Goal: Information Seeking & Learning: Learn about a topic

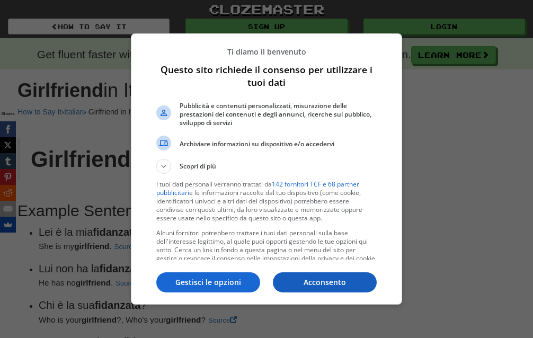
click at [306, 282] on p "Acconsento" at bounding box center [325, 282] width 104 height 11
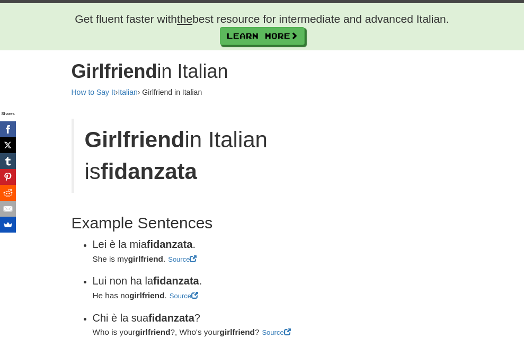
scroll to position [53, 0]
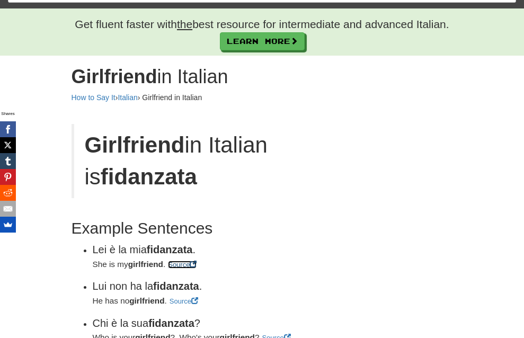
click at [190, 261] on span at bounding box center [193, 264] width 7 height 7
drag, startPoint x: 31, startPoint y: 224, endPoint x: 107, endPoint y: 218, distance: 76.0
copy small "She is my girlfriend"
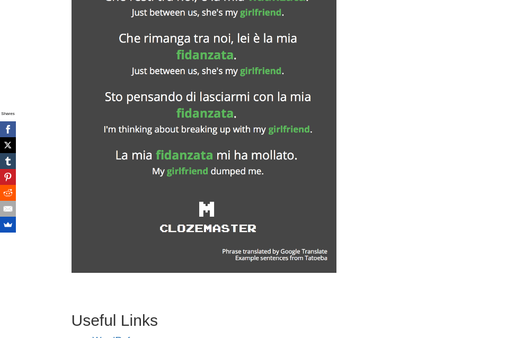
scroll to position [1484, 0]
